Goal: Transaction & Acquisition: Purchase product/service

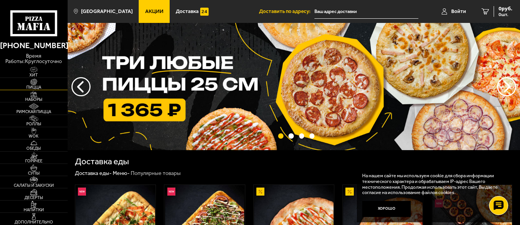
click at [34, 88] on span "Пицца" at bounding box center [34, 87] width 68 height 4
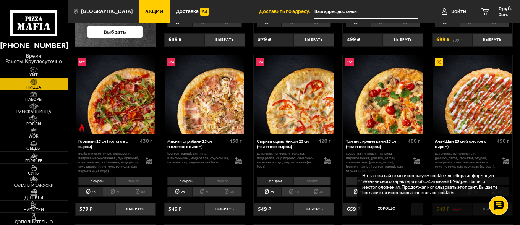
scroll to position [191, 0]
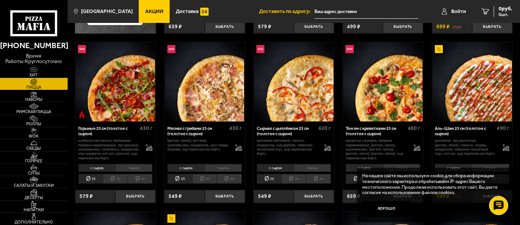
click at [147, 13] on span "Акции" at bounding box center [154, 11] width 18 height 5
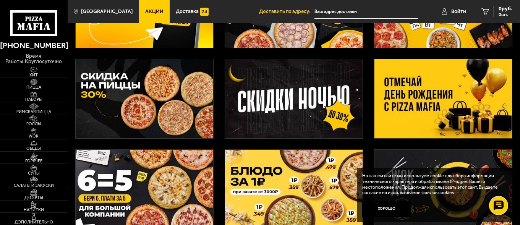
scroll to position [60, 0]
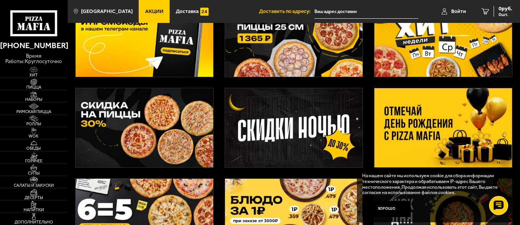
click at [420, 123] on img at bounding box center [444, 127] width 138 height 79
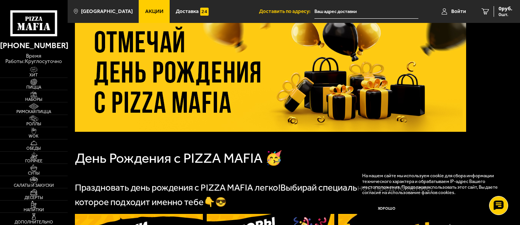
scroll to position [76, 0]
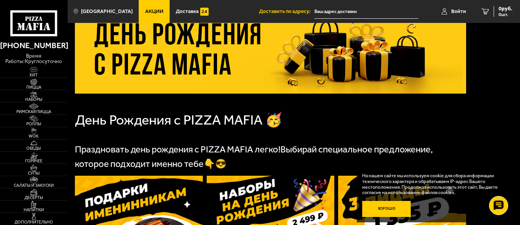
click at [393, 206] on button "Хорошо" at bounding box center [387, 209] width 49 height 16
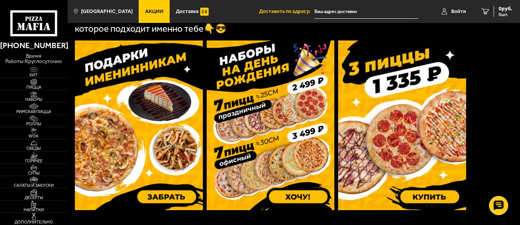
scroll to position [229, 0]
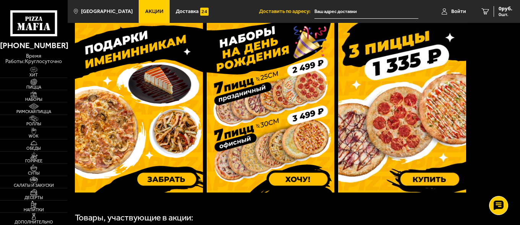
click at [163, 181] on img at bounding box center [139, 108] width 128 height 170
